Goal: Information Seeking & Learning: Learn about a topic

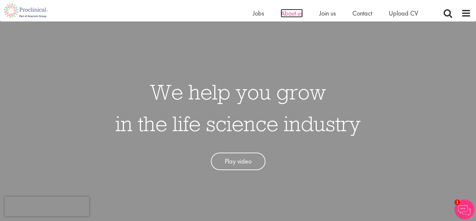
click at [290, 15] on span "About us" at bounding box center [292, 13] width 22 height 9
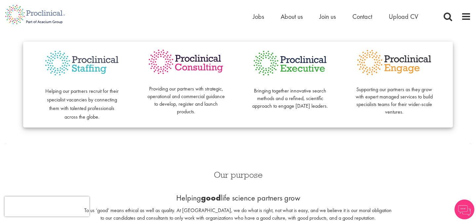
scroll to position [173, 0]
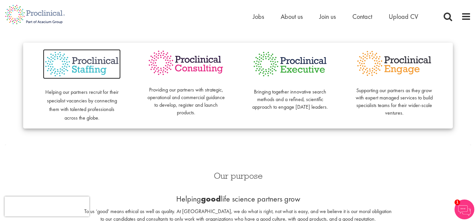
click at [99, 58] on img at bounding box center [82, 64] width 78 height 30
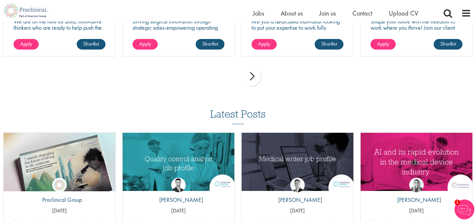
scroll to position [796, 0]
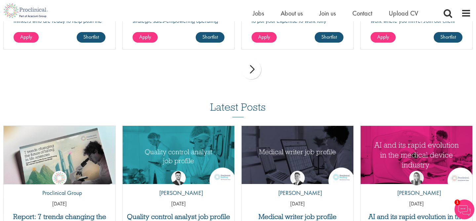
click at [253, 62] on div "next" at bounding box center [251, 70] width 20 height 20
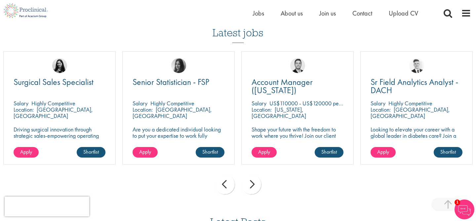
scroll to position [680, 0]
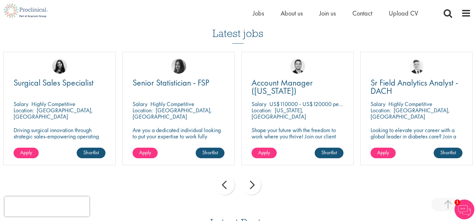
click at [256, 178] on div "next" at bounding box center [251, 185] width 20 height 20
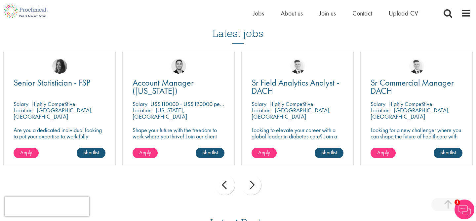
click at [256, 178] on div "next" at bounding box center [251, 185] width 20 height 20
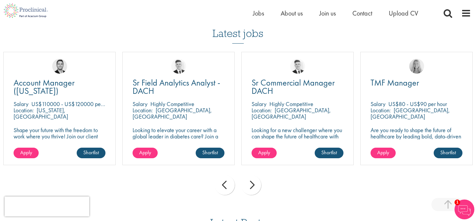
click at [256, 178] on div "next" at bounding box center [251, 185] width 20 height 20
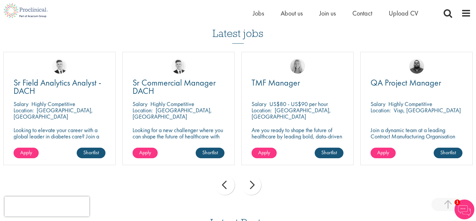
click at [256, 178] on div "next" at bounding box center [251, 185] width 20 height 20
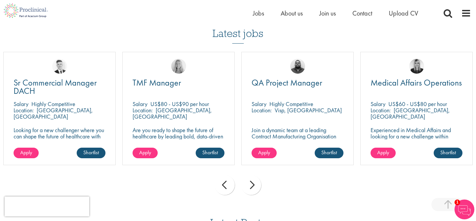
click at [256, 178] on div "next" at bounding box center [251, 185] width 20 height 20
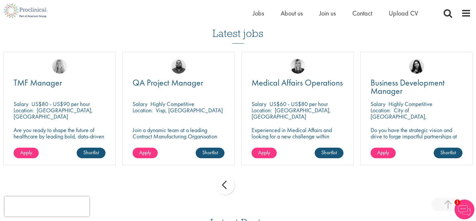
click at [256, 178] on div "prev next" at bounding box center [238, 186] width 476 height 29
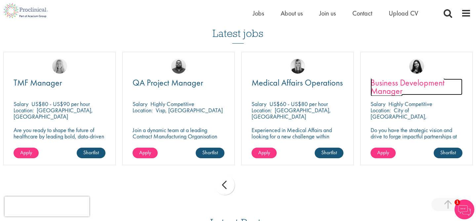
click at [385, 77] on span "Business Development Manager" at bounding box center [408, 87] width 74 height 20
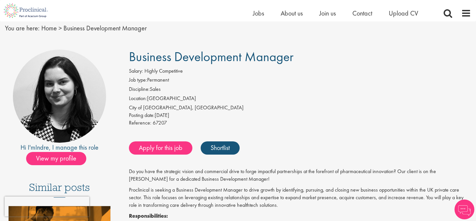
scroll to position [25, 0]
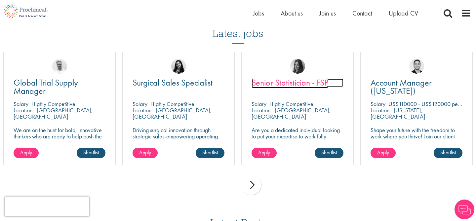
click at [305, 79] on span "Senior Statistician - FSP" at bounding box center [290, 82] width 77 height 11
click at [250, 177] on div "next" at bounding box center [251, 185] width 20 height 20
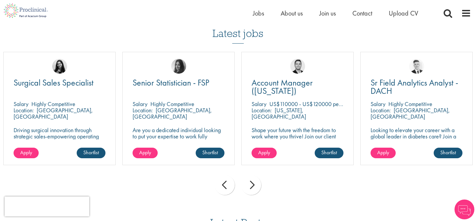
click at [250, 177] on div "next" at bounding box center [251, 185] width 20 height 20
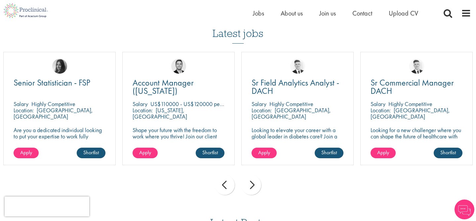
click at [250, 177] on div "next" at bounding box center [251, 185] width 20 height 20
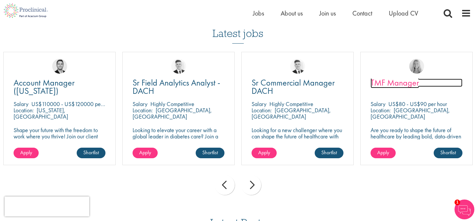
click at [415, 81] on span "TMF Manager" at bounding box center [395, 82] width 49 height 11
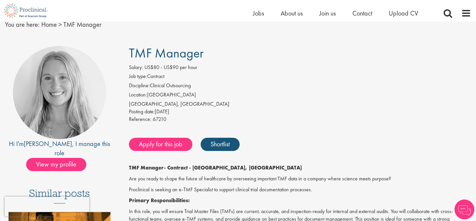
scroll to position [28, 0]
click at [71, 158] on span "View my profile" at bounding box center [56, 164] width 60 height 13
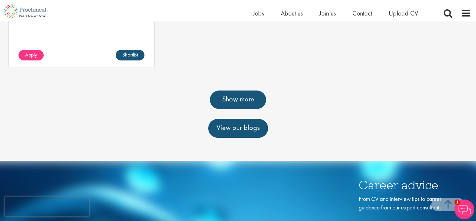
scroll to position [497, 0]
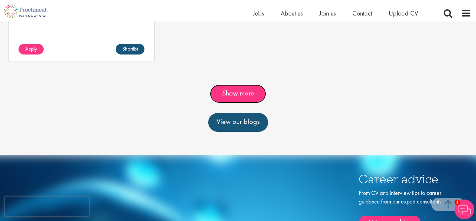
click at [250, 88] on link "Show more" at bounding box center [238, 94] width 56 height 19
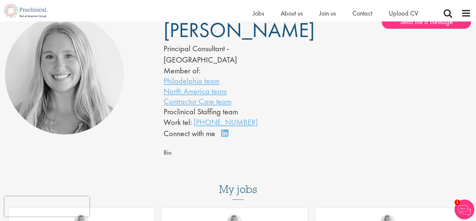
scroll to position [59, 0]
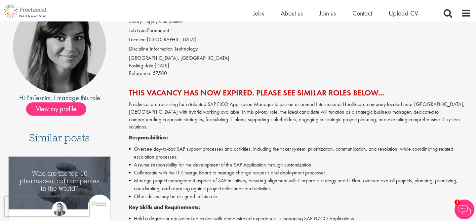
scroll to position [75, 0]
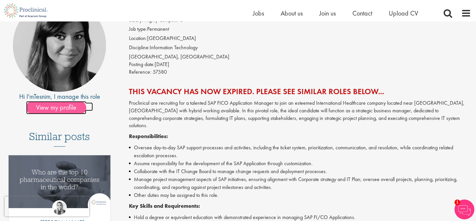
click at [68, 111] on span "View my profile" at bounding box center [56, 107] width 60 height 13
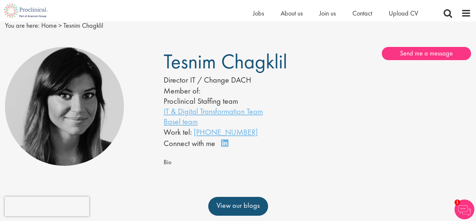
scroll to position [27, 0]
click at [226, 146] on link "Connect on LinkedIn" at bounding box center [227, 146] width 12 height 0
